Goal: Use online tool/utility

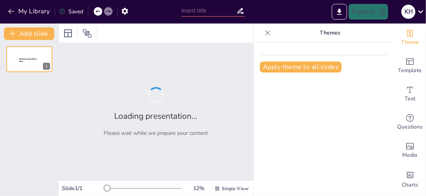
type input "跨越生命週期的運動重要性與生活角色"
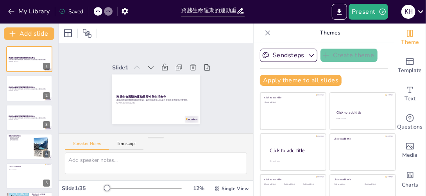
checkbox input "true"
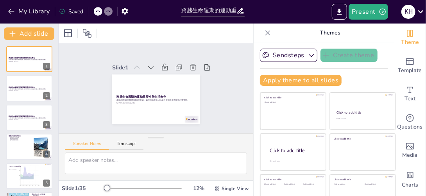
checkbox input "true"
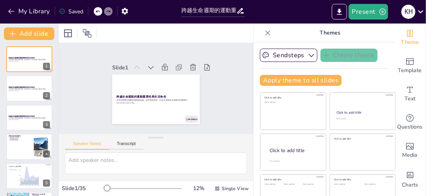
checkbox input "true"
